Goal: Find specific page/section: Find specific page/section

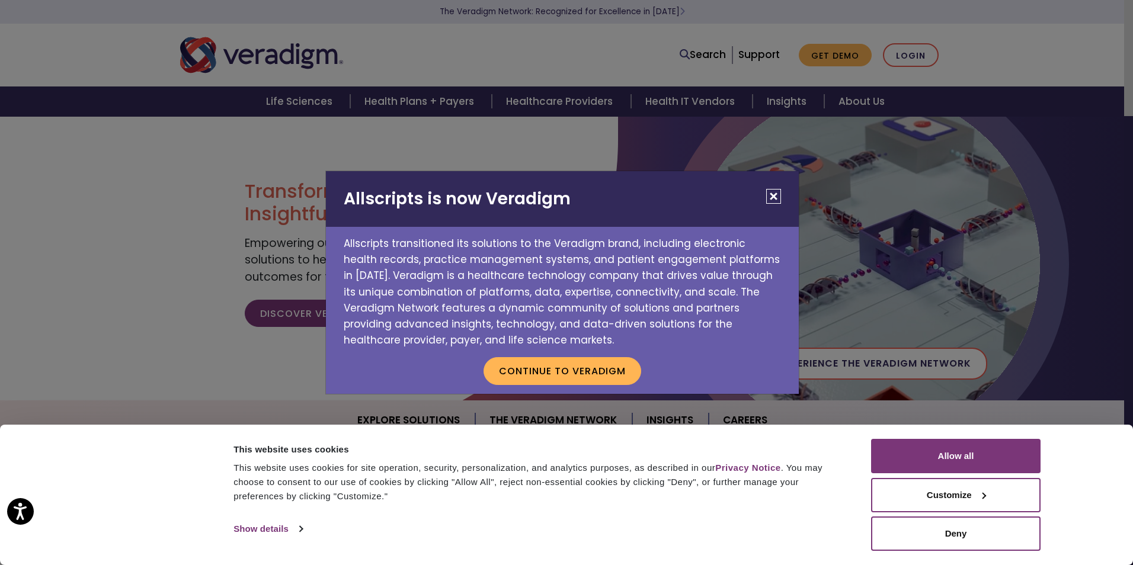
click at [771, 197] on button "Close" at bounding box center [773, 196] width 15 height 15
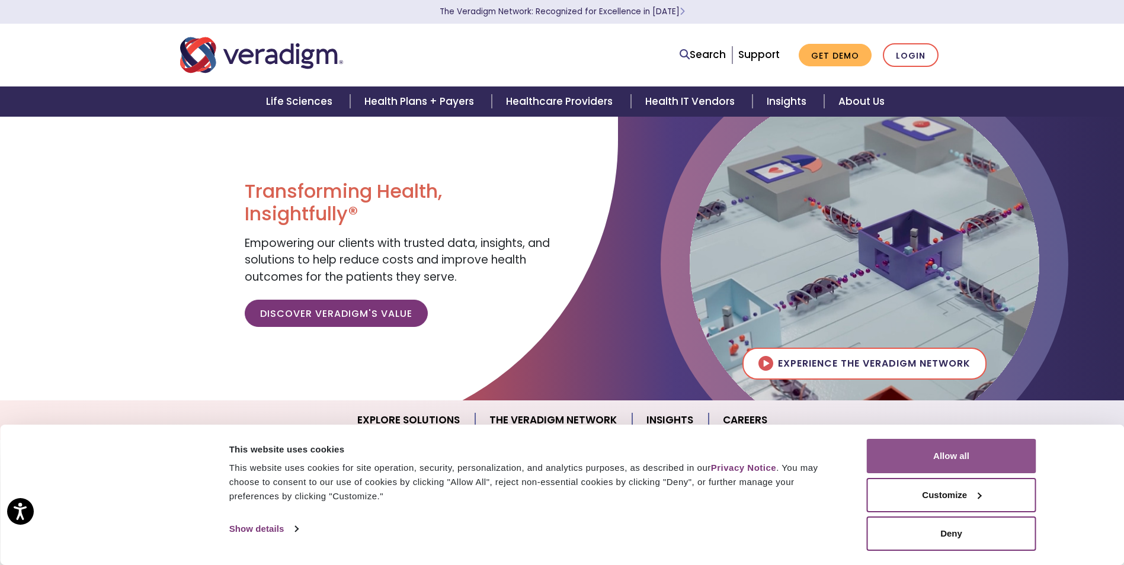
click at [927, 453] on button "Allow all" at bounding box center [951, 456] width 169 height 34
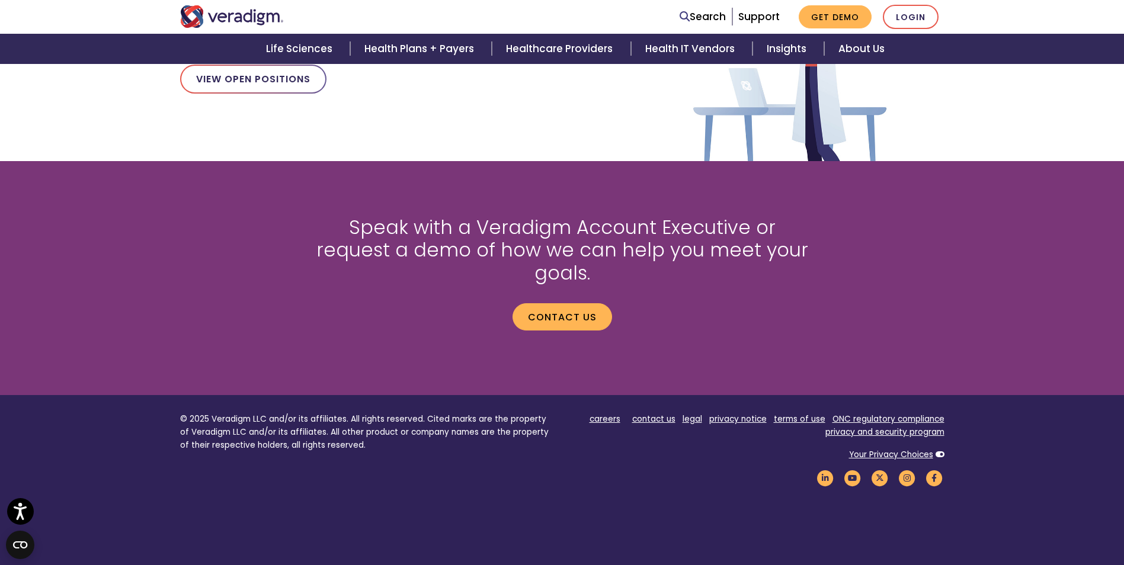
scroll to position [1422, 0]
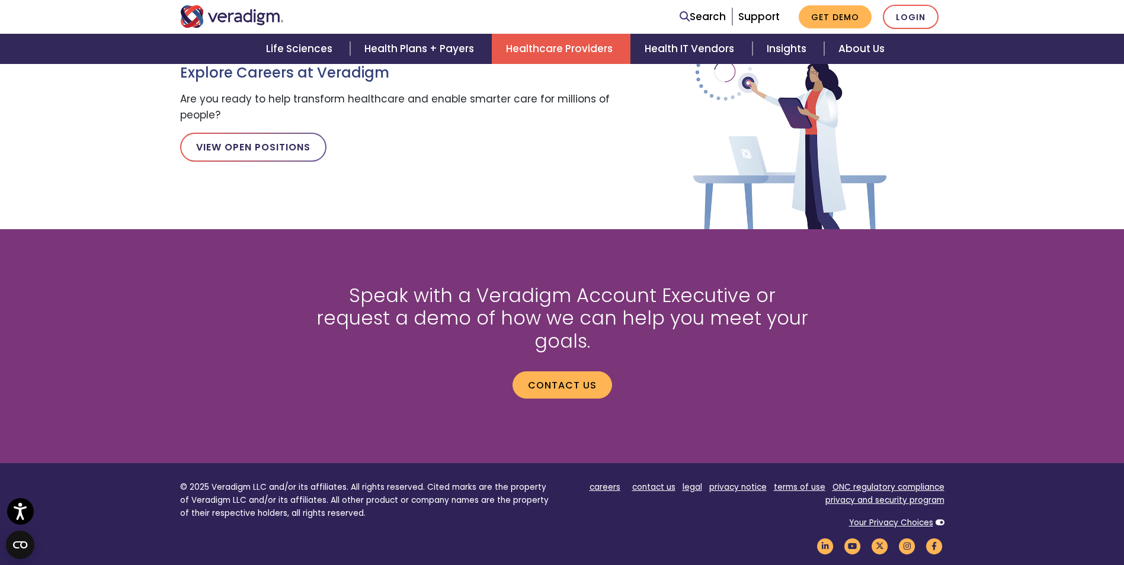
click at [595, 53] on link "Healthcare Providers" at bounding box center [561, 49] width 139 height 30
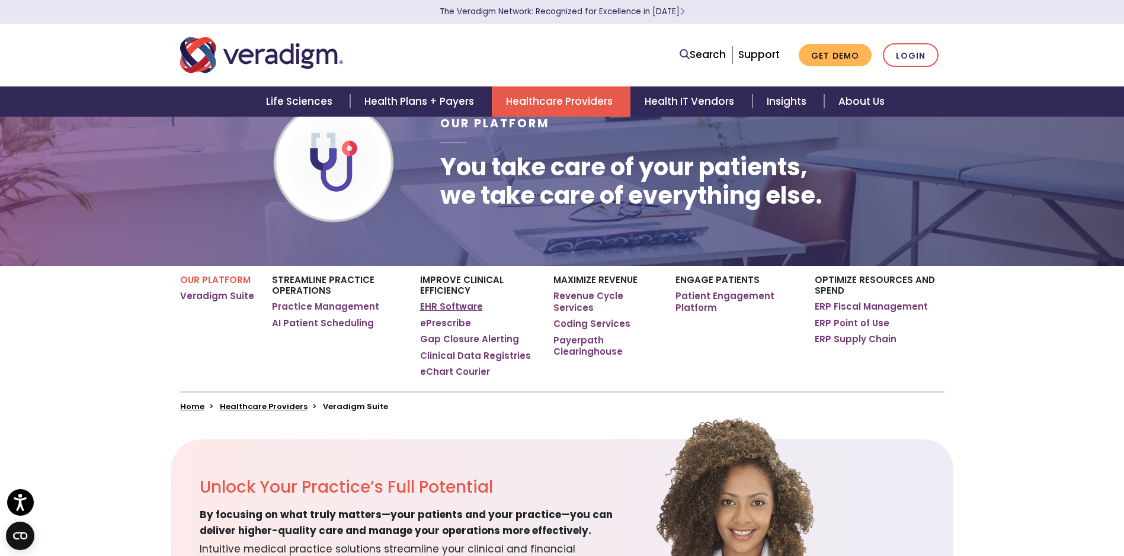
scroll to position [118, 0]
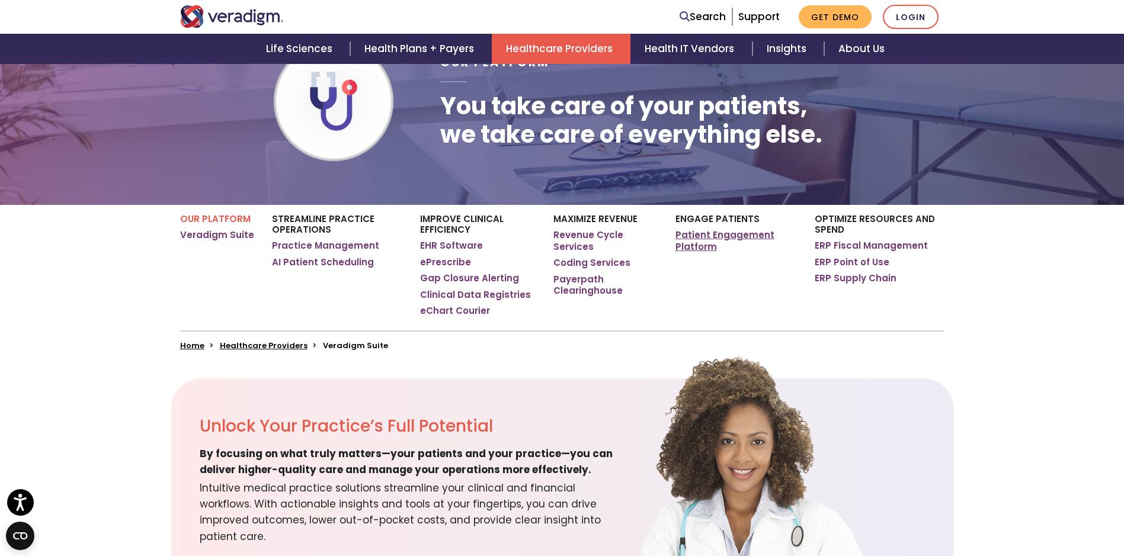
click at [701, 239] on link "Patient Engagement Platform" at bounding box center [735, 240] width 121 height 23
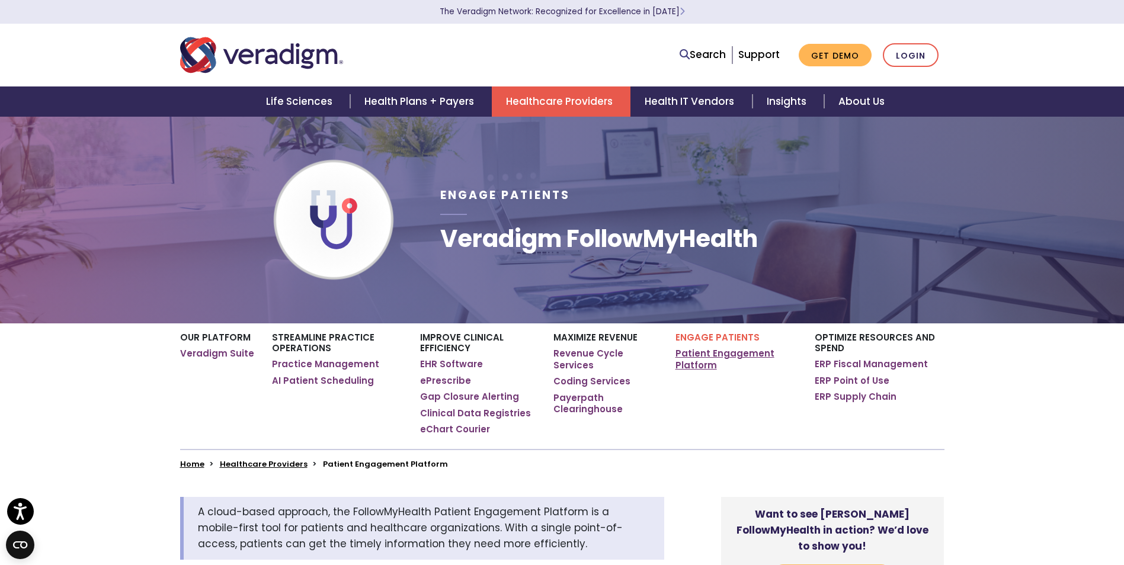
click at [692, 364] on link "Patient Engagement Platform" at bounding box center [735, 359] width 121 height 23
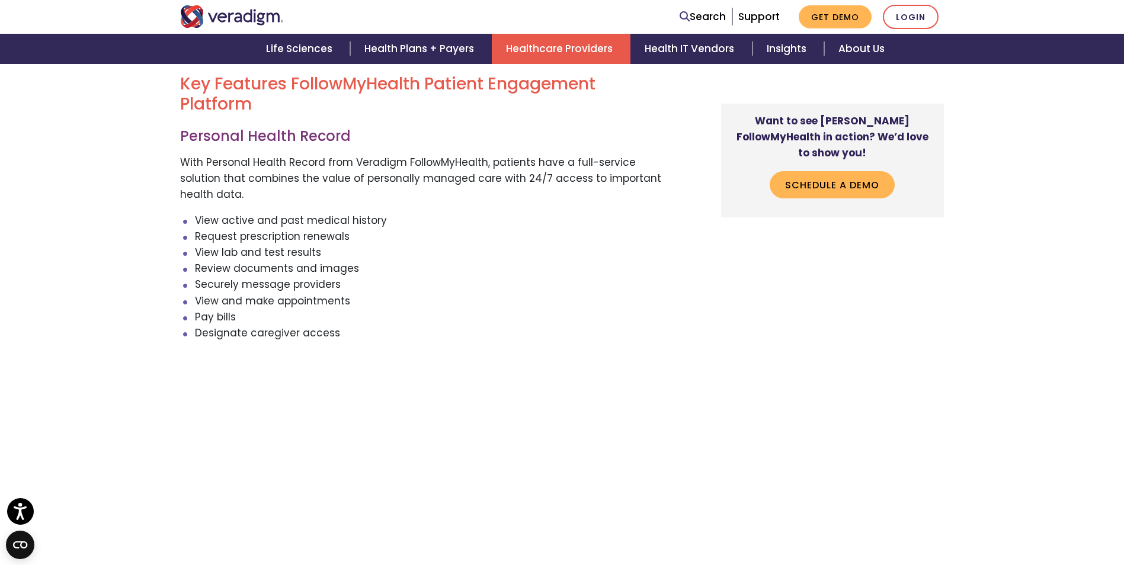
scroll to position [1600, 0]
